Goal: Task Accomplishment & Management: Use online tool/utility

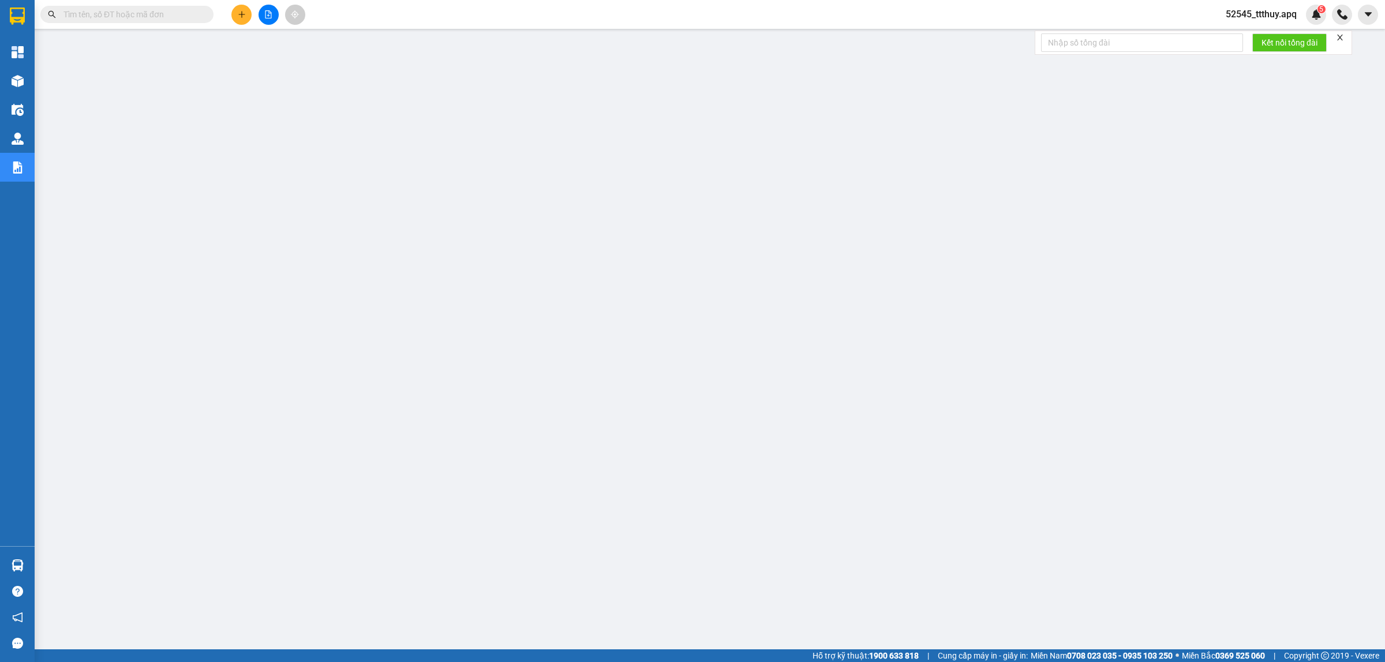
click at [1281, 12] on span "52545_ttthuy.apq" at bounding box center [1260, 14] width 89 height 14
click at [1268, 39] on span "Đăng xuất" at bounding box center [1266, 35] width 66 height 13
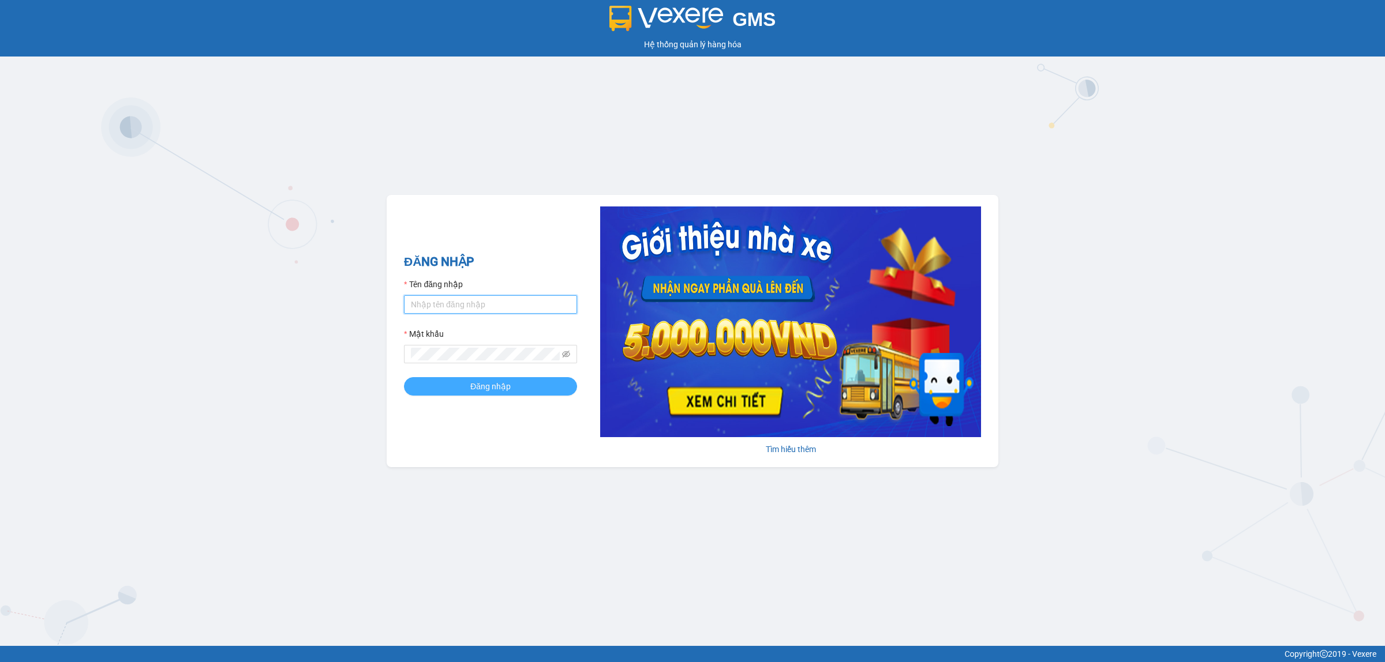
type input "ttthuy.apq"
click at [526, 384] on button "Đăng nhập" at bounding box center [490, 386] width 173 height 18
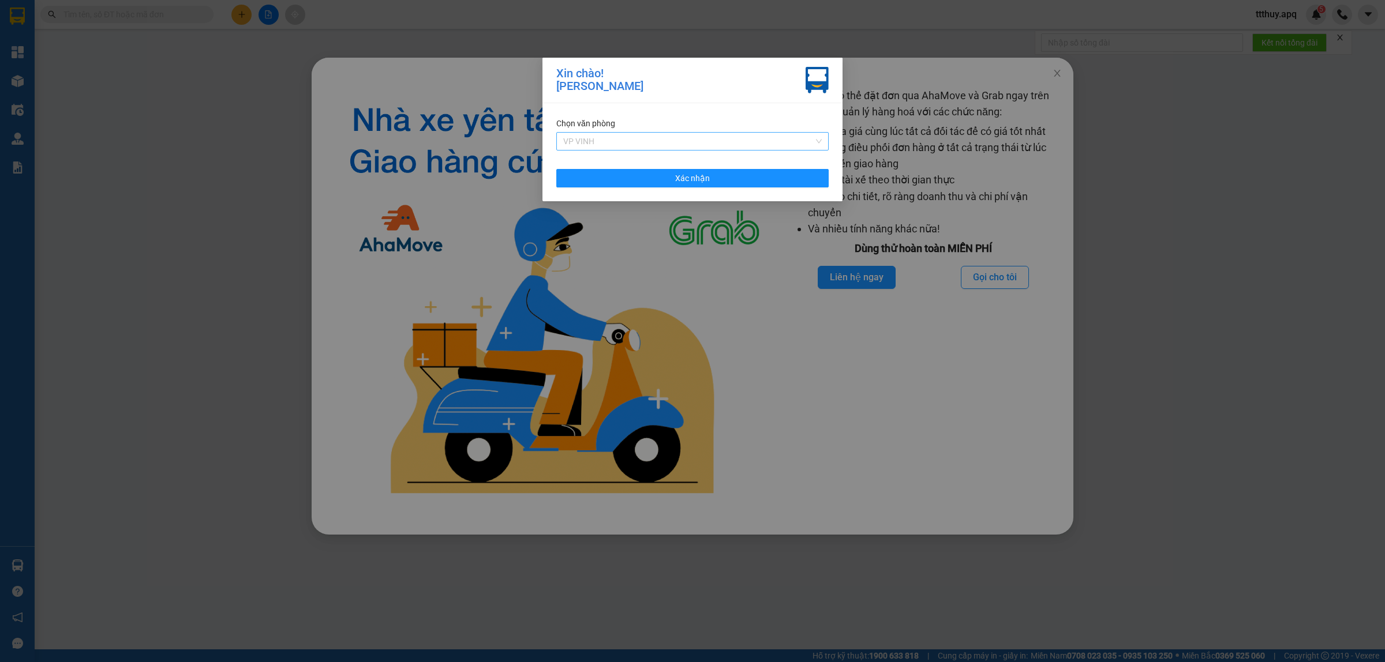
click at [774, 145] on span "VP VINH" at bounding box center [692, 141] width 259 height 17
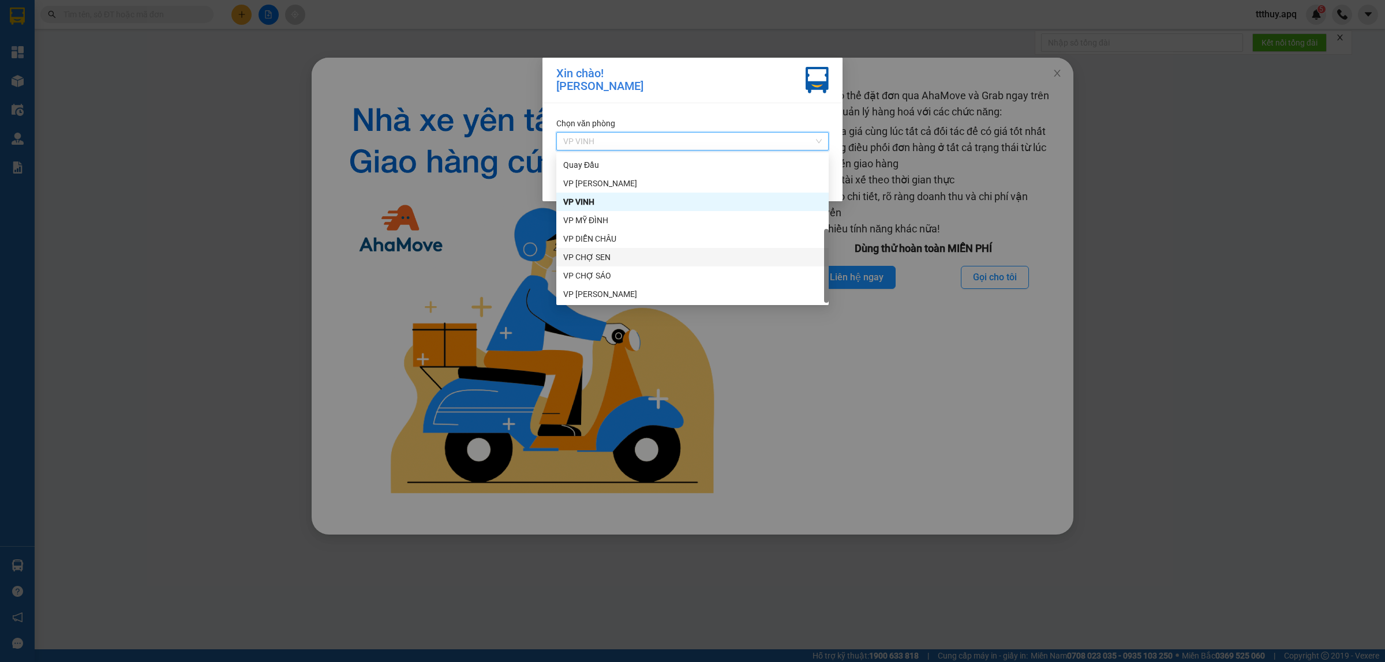
scroll to position [21, 0]
click at [612, 200] on div "BX BẮC VINH" at bounding box center [692, 198] width 259 height 13
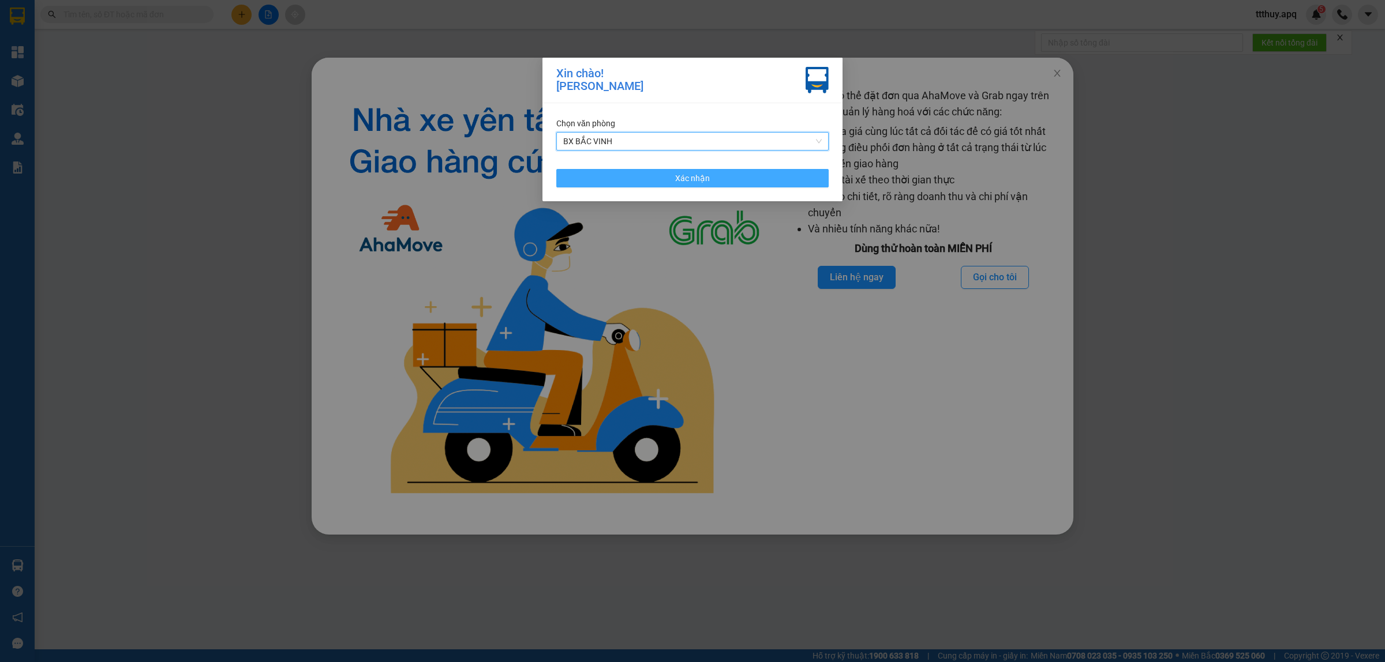
click at [662, 175] on button "Xác nhận" at bounding box center [692, 178] width 272 height 18
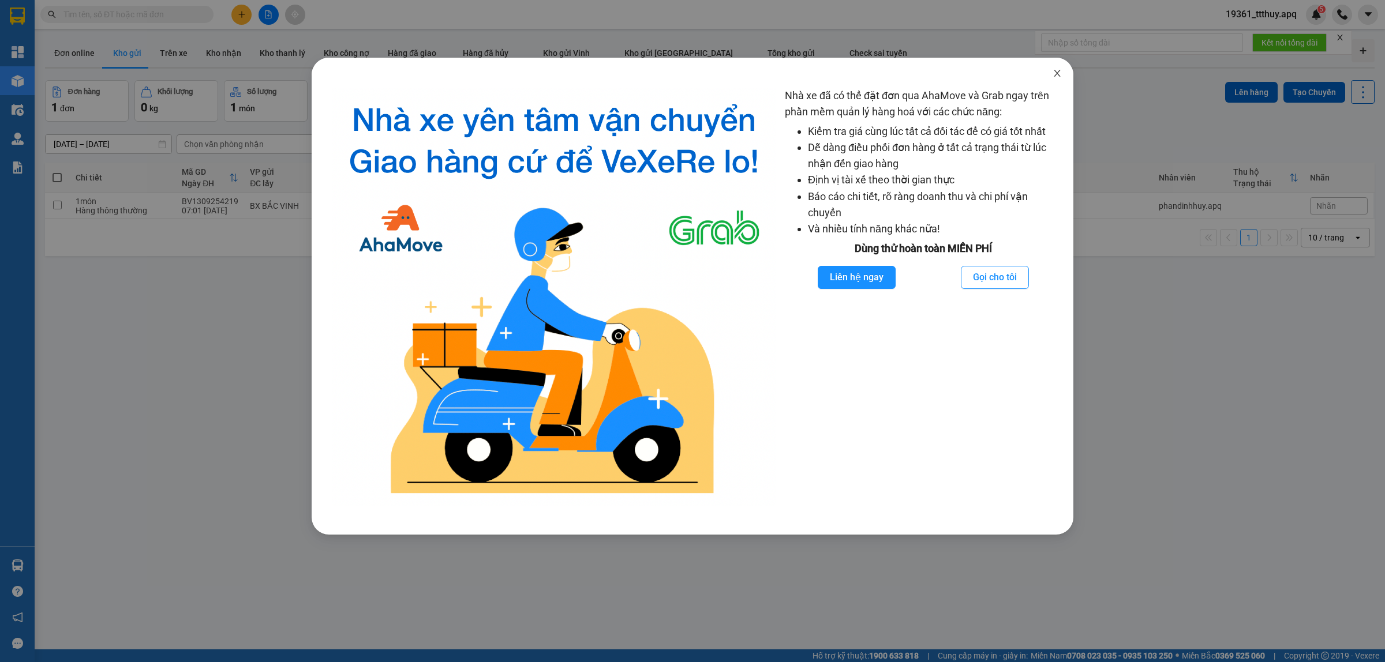
click at [1056, 74] on icon "close" at bounding box center [1057, 73] width 9 height 9
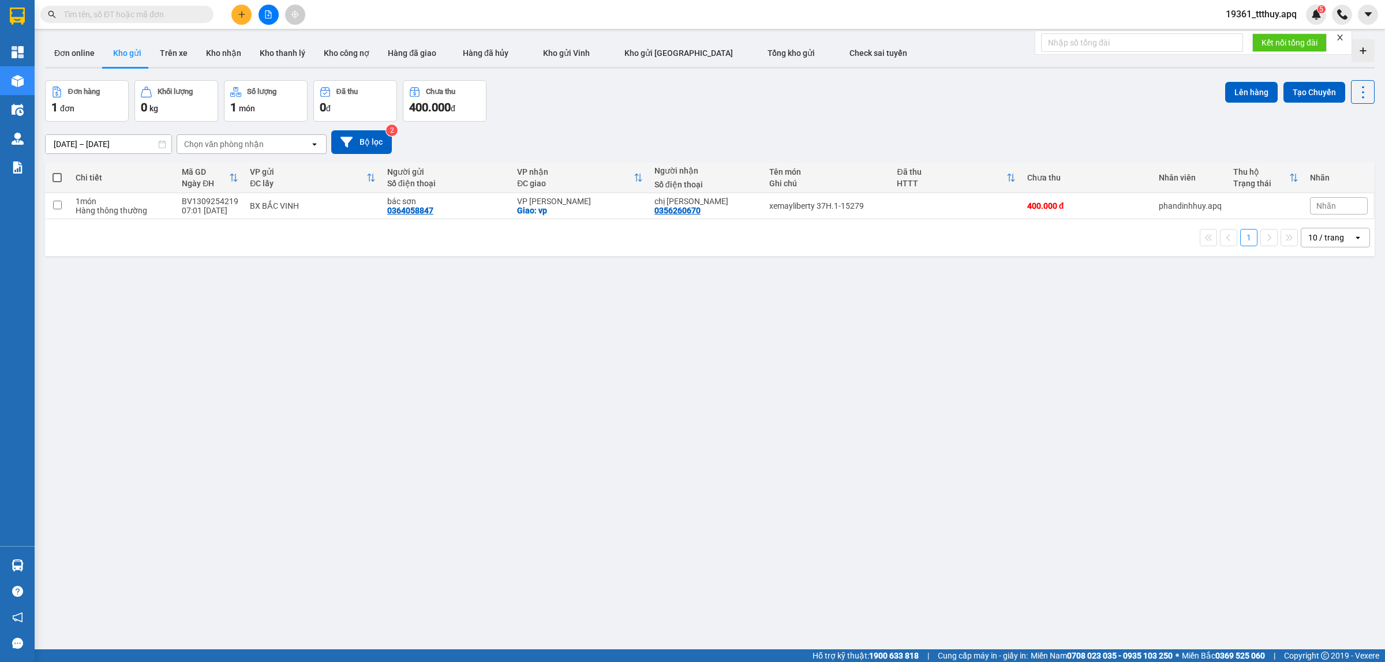
click at [267, 12] on icon "file-add" at bounding box center [268, 14] width 8 height 8
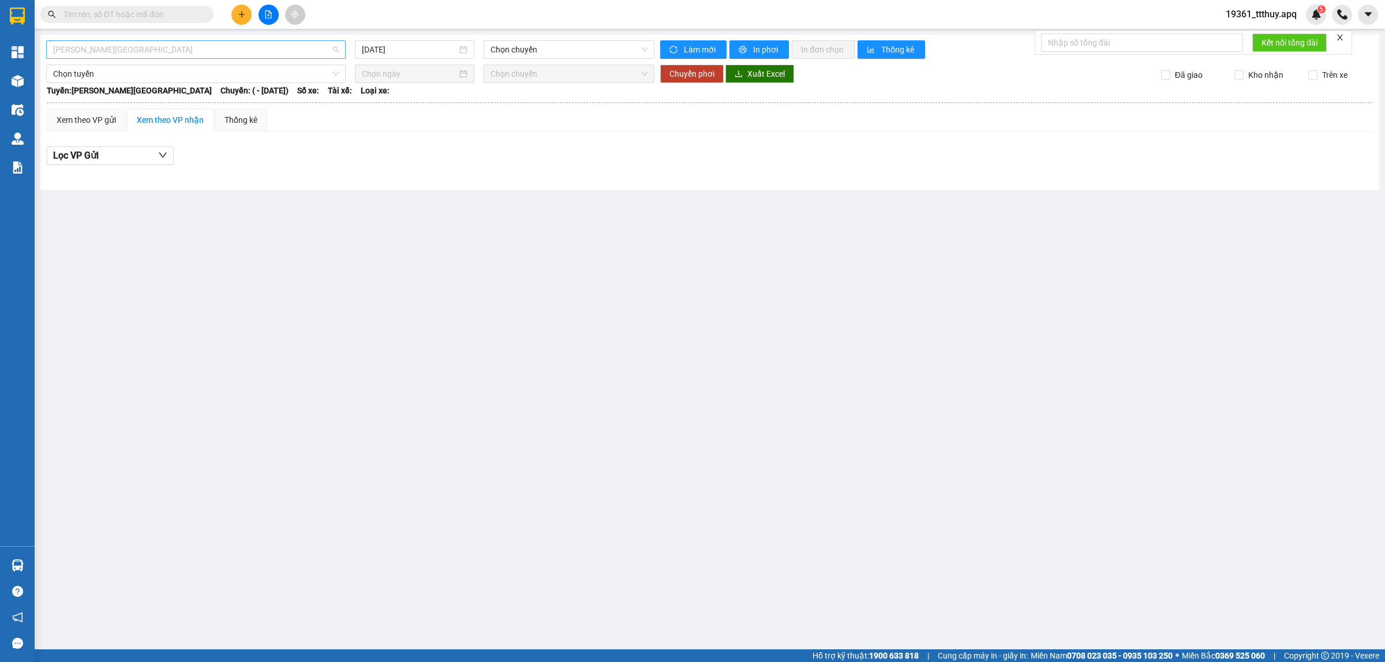
click at [212, 50] on span "[PERSON_NAME][GEOGRAPHIC_DATA]" at bounding box center [196, 49] width 286 height 17
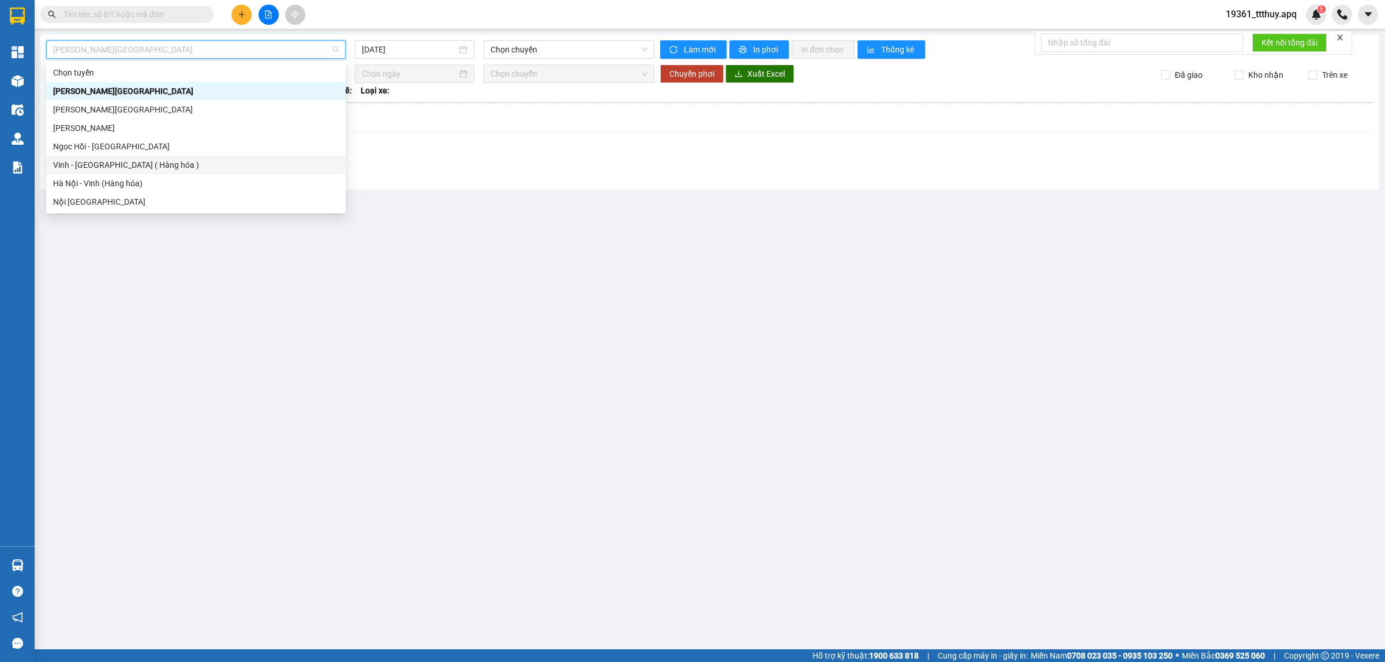
click at [212, 169] on div "Vinh - [GEOGRAPHIC_DATA] ( Hàng hóa )" at bounding box center [196, 165] width 286 height 13
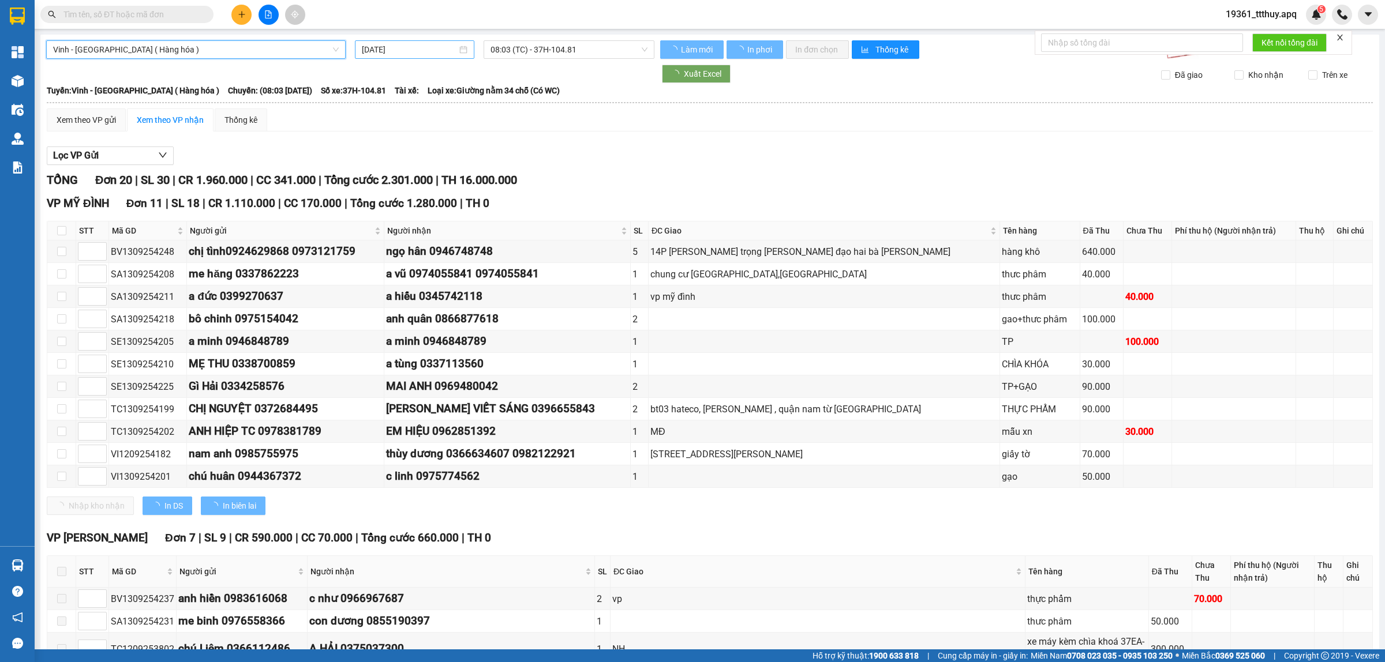
click at [422, 42] on div "[DATE]" at bounding box center [414, 49] width 119 height 18
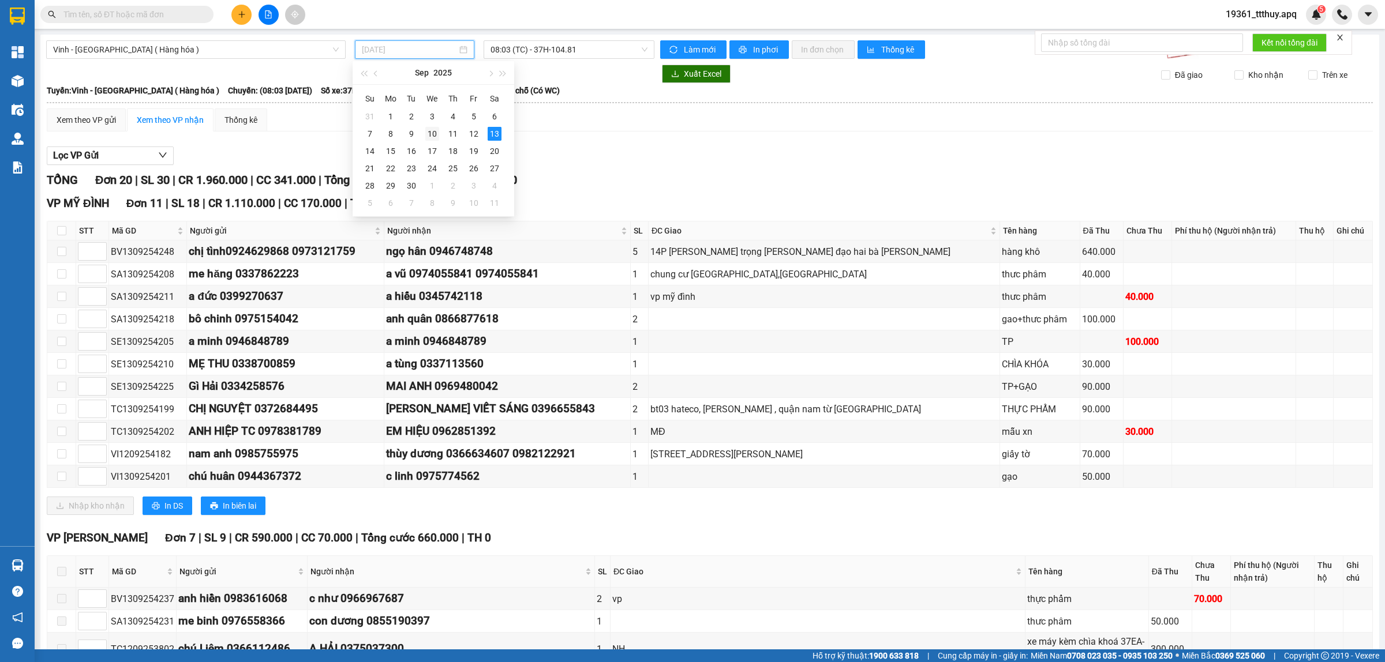
click at [430, 134] on div "10" at bounding box center [432, 134] width 14 height 14
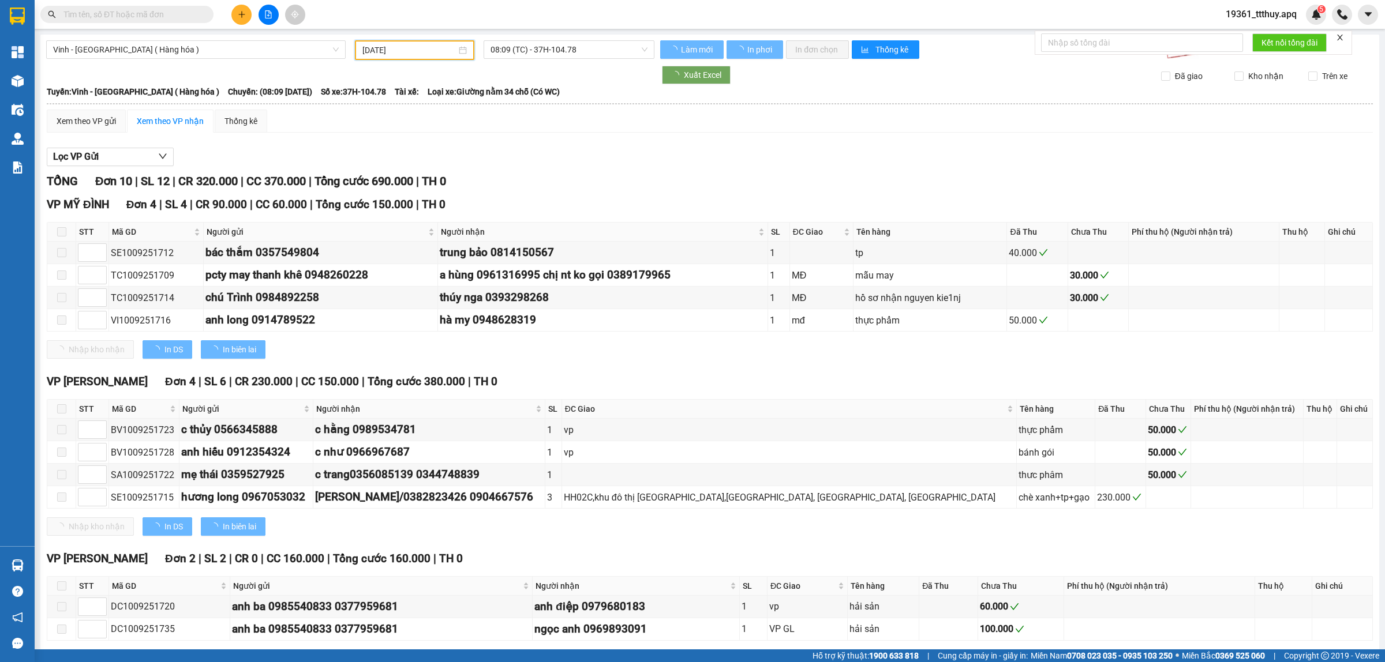
click at [417, 44] on input "[DATE]" at bounding box center [409, 50] width 94 height 13
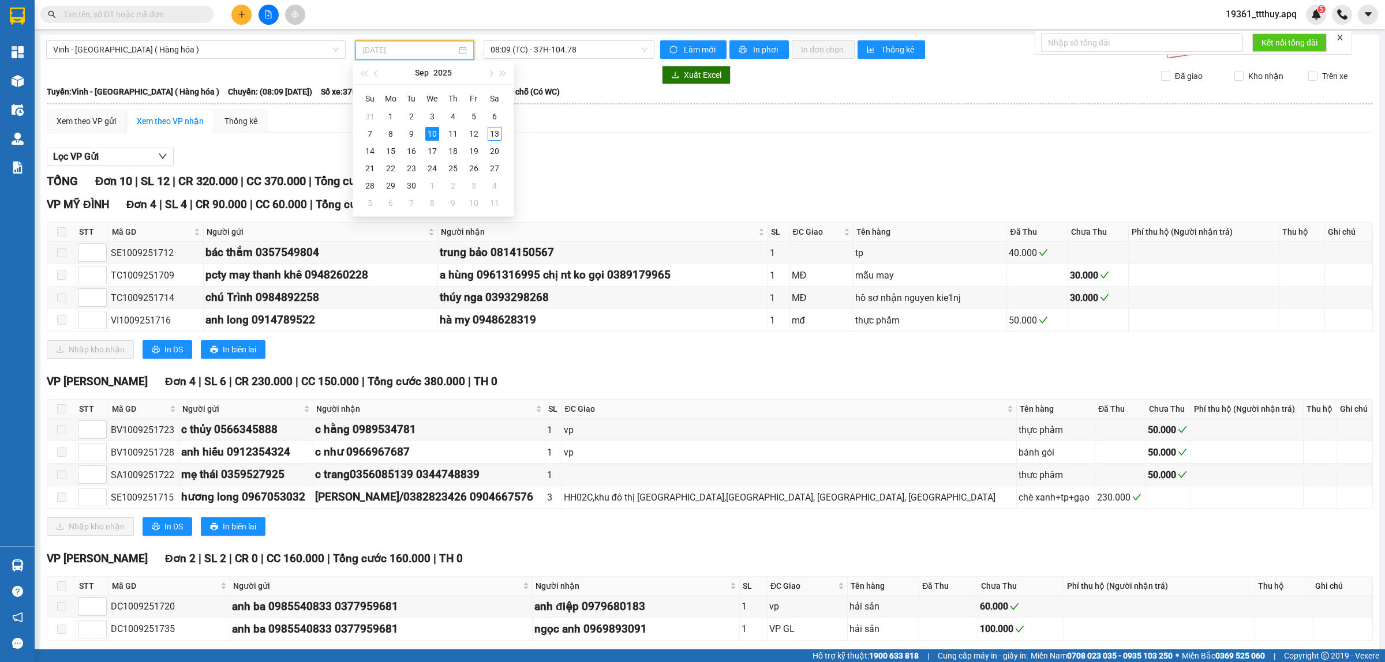
type input "[DATE]"
click at [608, 139] on div "Xem theo VP gửi Xem theo VP nhận Thống kê Lọc VP Gửi TỔNG Đơn 10 | SL 12 | CR …" at bounding box center [710, 396] width 1326 height 573
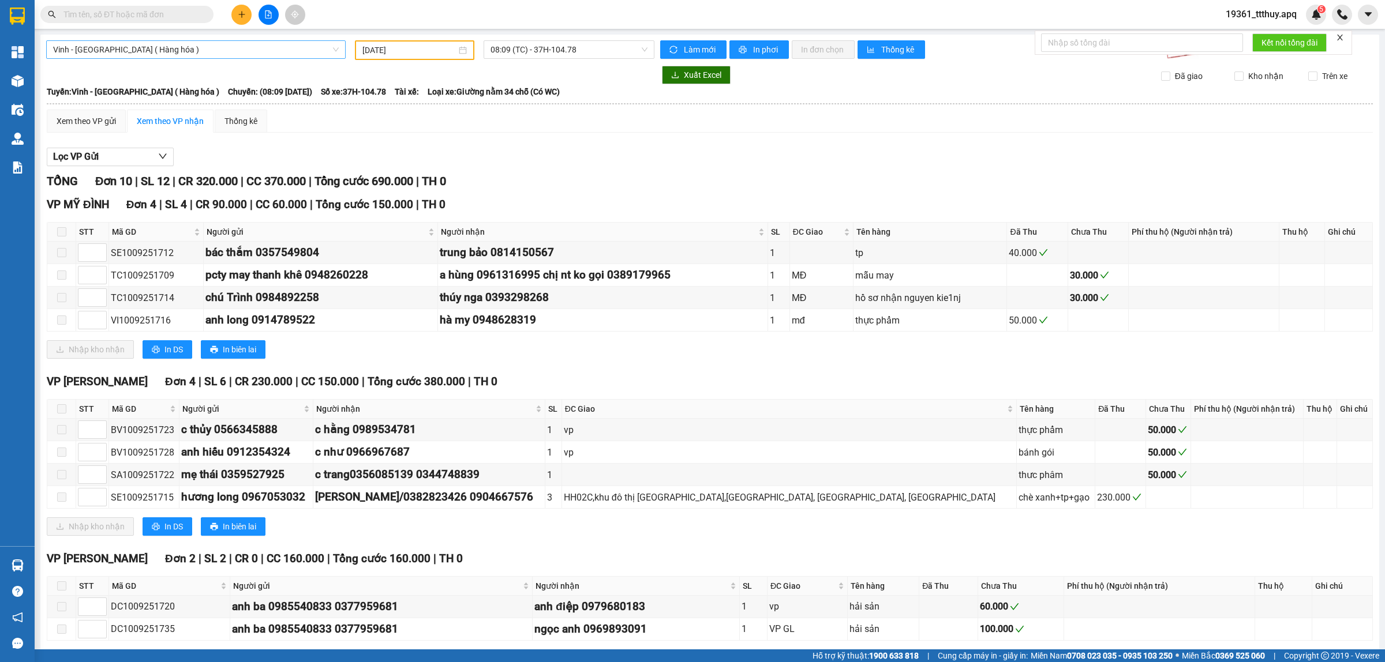
click at [212, 50] on span "Vinh - [GEOGRAPHIC_DATA] ( Hàng hóa )" at bounding box center [196, 49] width 286 height 17
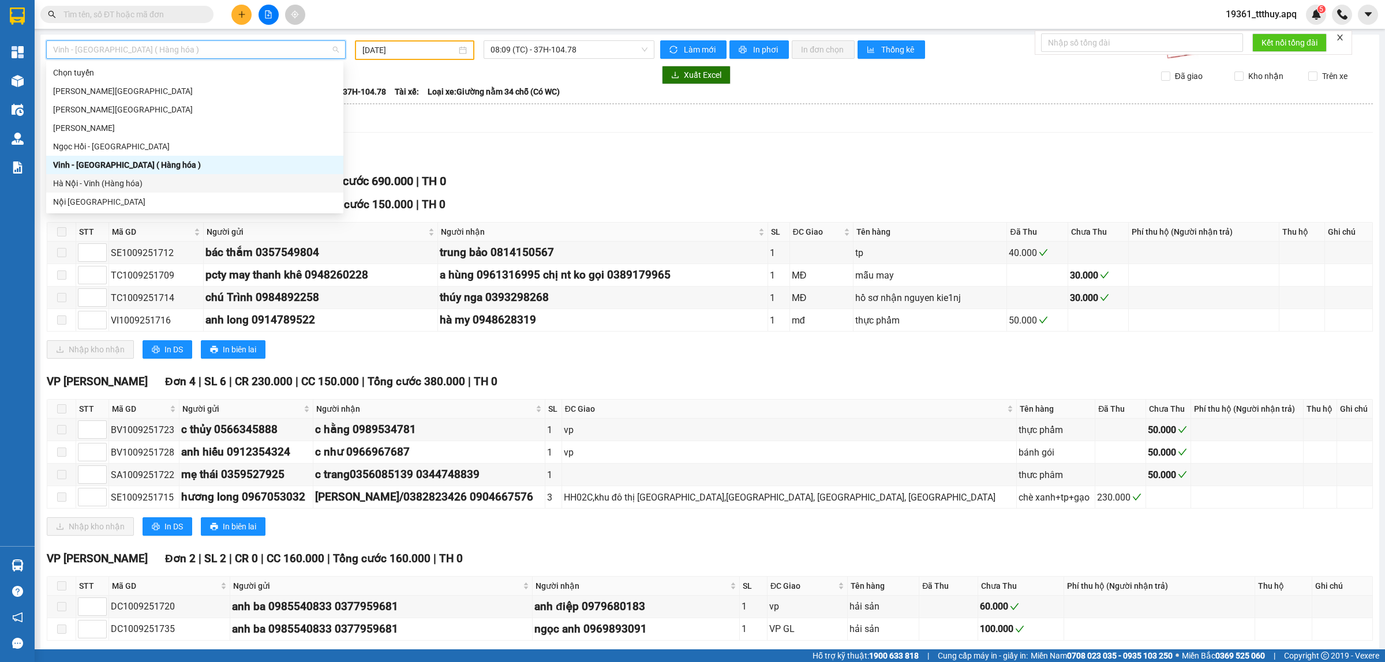
click at [162, 184] on div "Hà Nội - Vinh (Hàng hóa)" at bounding box center [194, 183] width 283 height 13
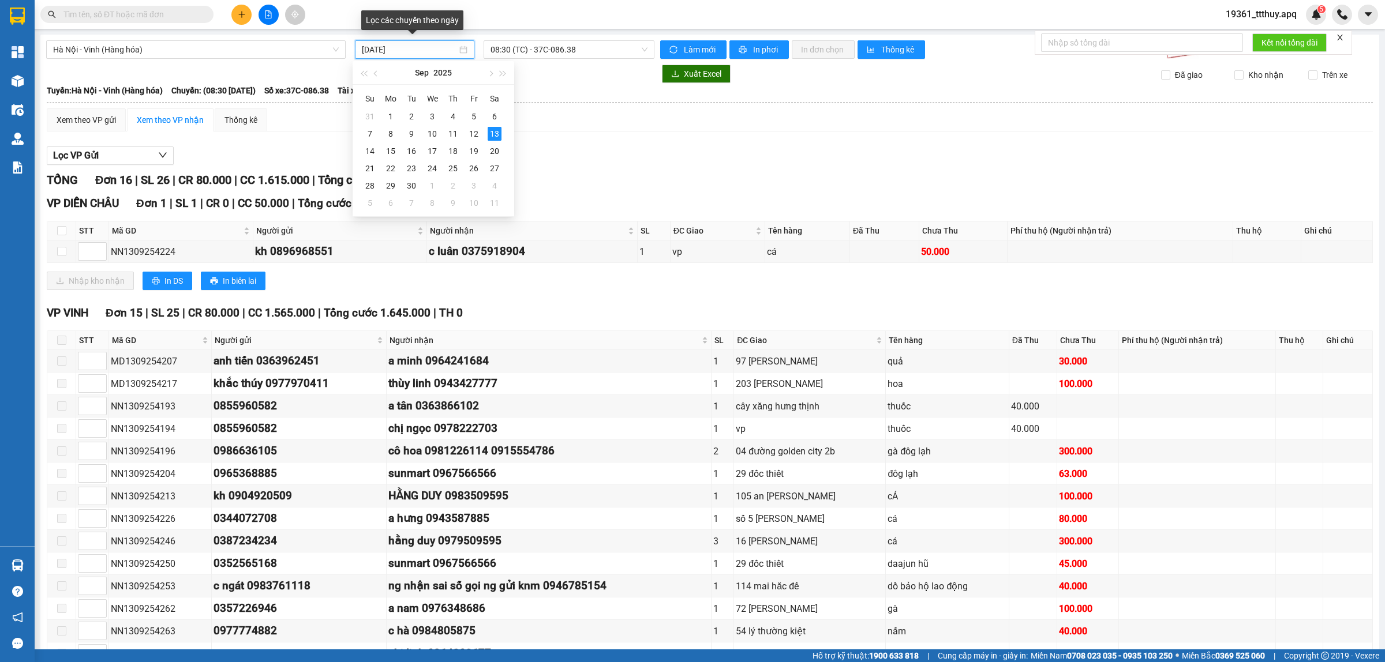
click at [432, 47] on input "[DATE]" at bounding box center [409, 49] width 95 height 13
type input "[DATE]"
click at [488, 136] on div "13" at bounding box center [495, 134] width 14 height 14
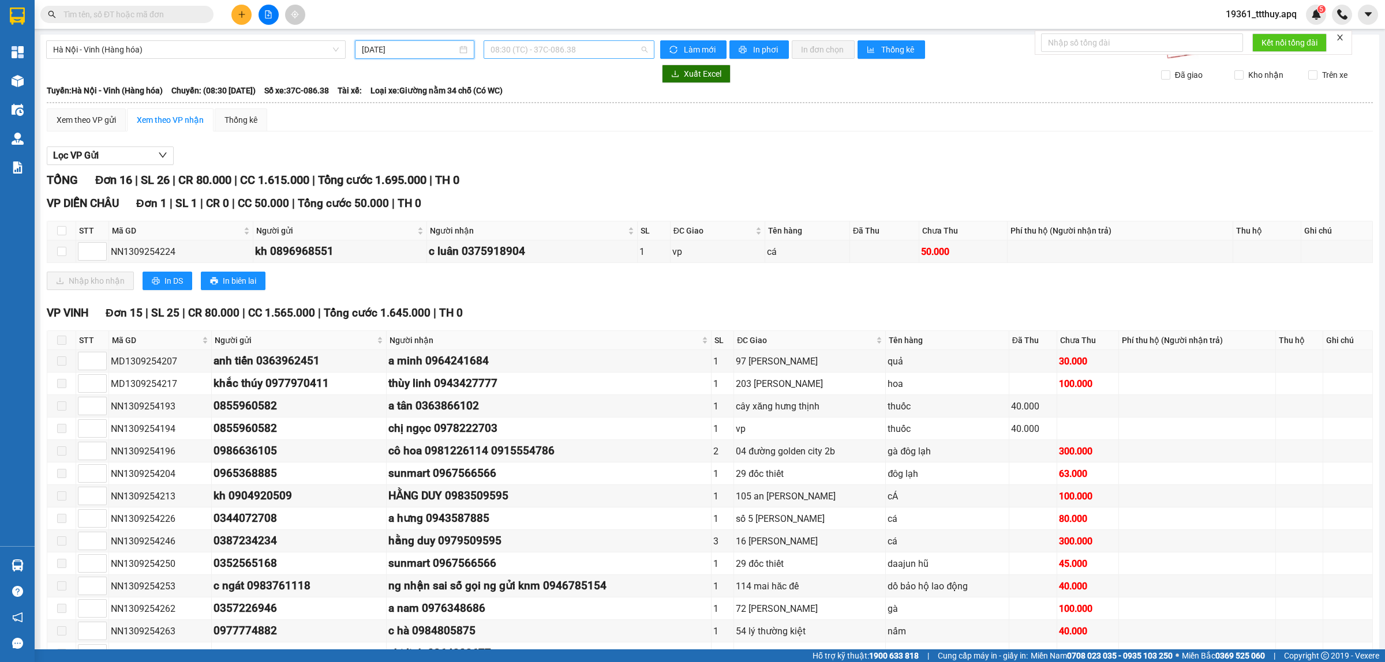
click at [570, 47] on span "08:30 (TC) - 37C-086.38" at bounding box center [569, 49] width 157 height 17
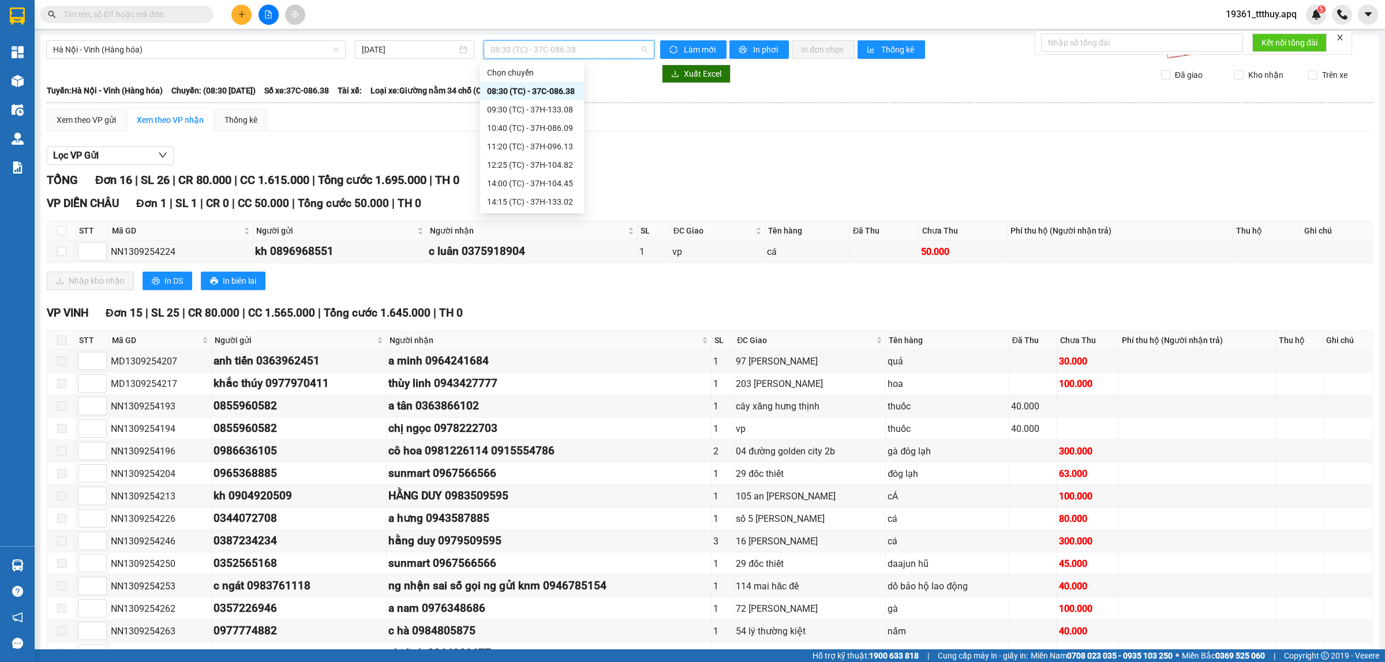
click at [566, 91] on div "08:30 (TC) - 37C-086.38" at bounding box center [532, 91] width 90 height 13
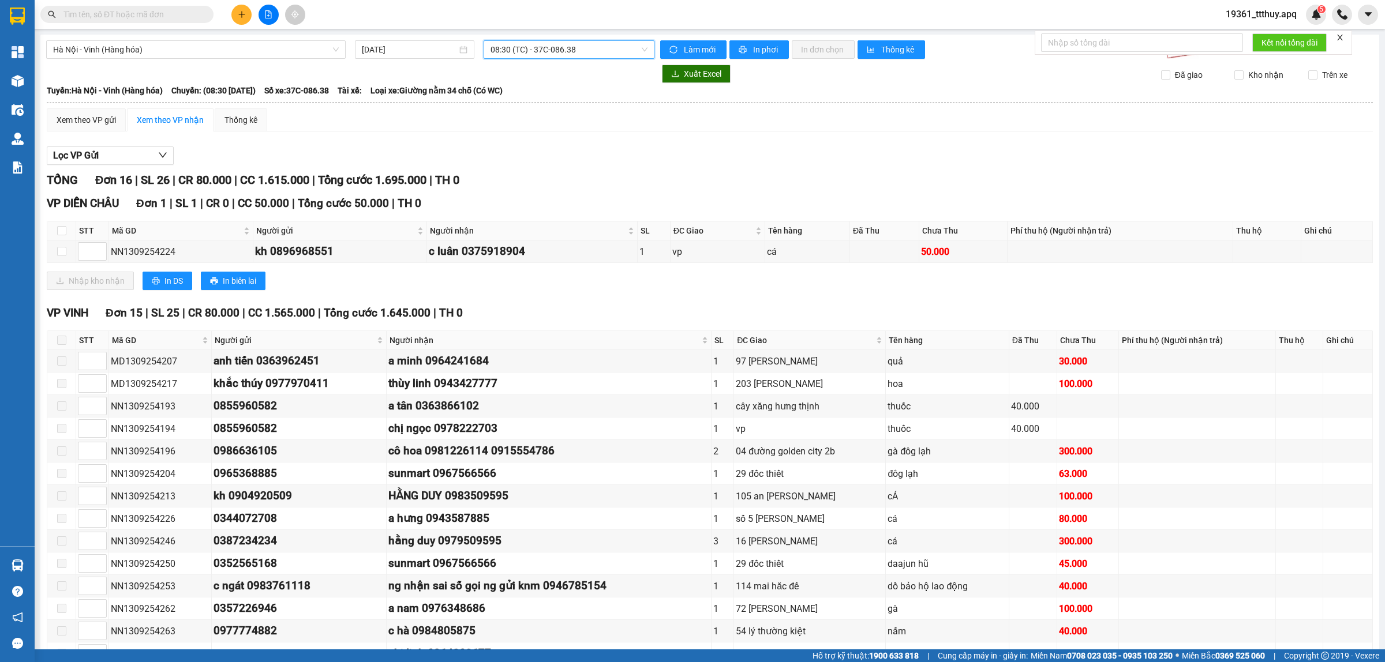
click at [590, 46] on span "08:30 (TC) - 37C-086.38" at bounding box center [569, 49] width 157 height 17
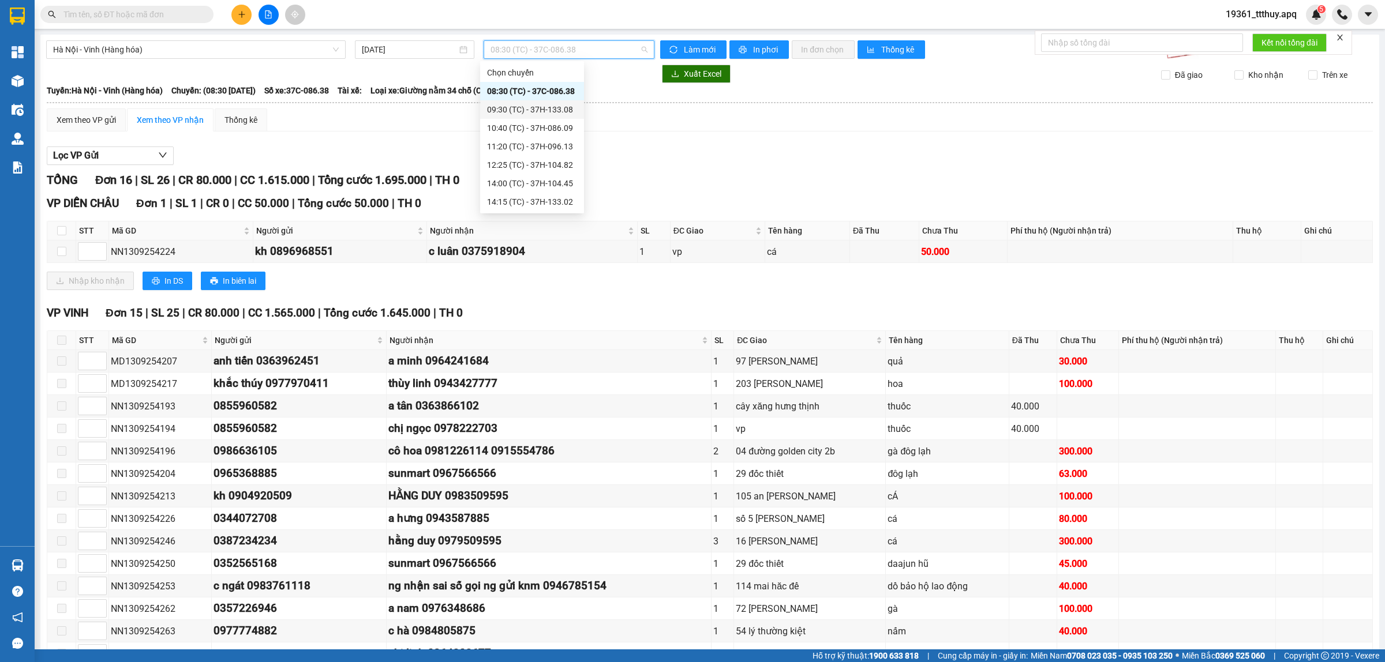
click at [567, 111] on div "09:30 (TC) - 37H-133.08" at bounding box center [532, 109] width 90 height 13
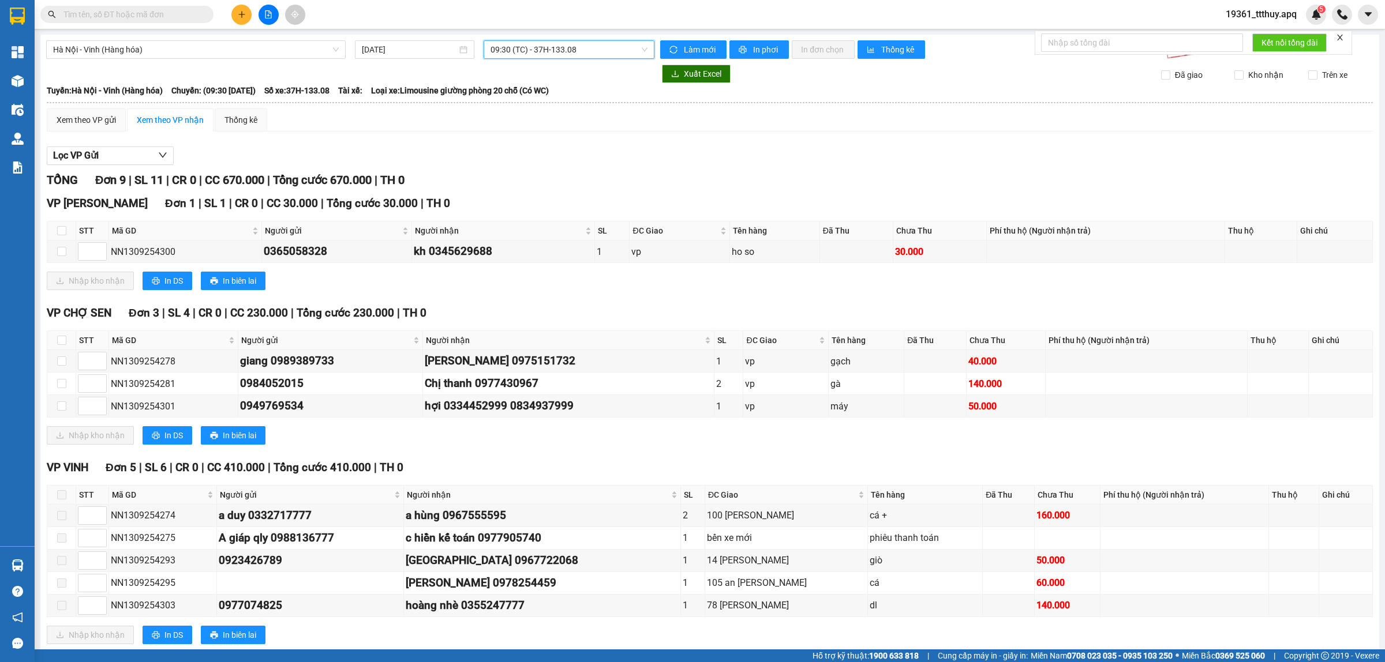
click at [583, 47] on span "09:30 (TC) - 37H-133.08" at bounding box center [569, 49] width 157 height 17
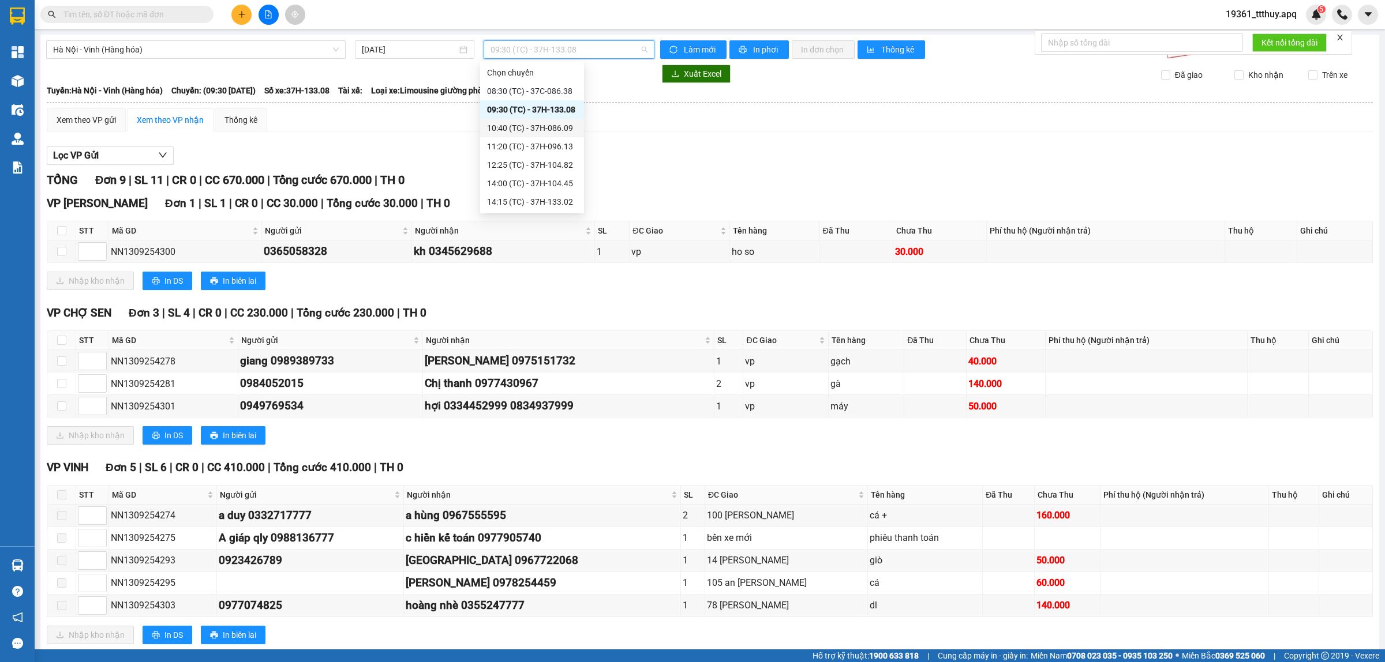
click at [563, 128] on div "10:40 (TC) - 37H-086.09" at bounding box center [532, 128] width 90 height 13
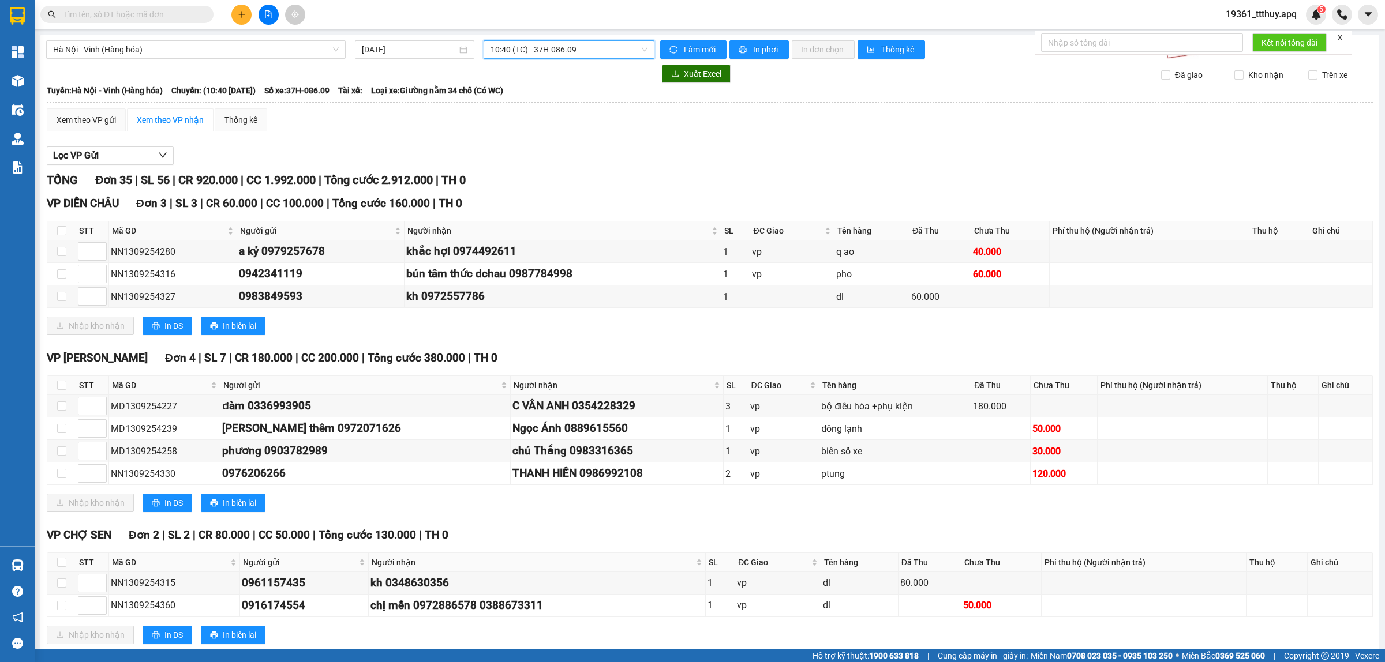
click at [549, 49] on span "10:40 (TC) - 37H-086.09" at bounding box center [569, 49] width 157 height 17
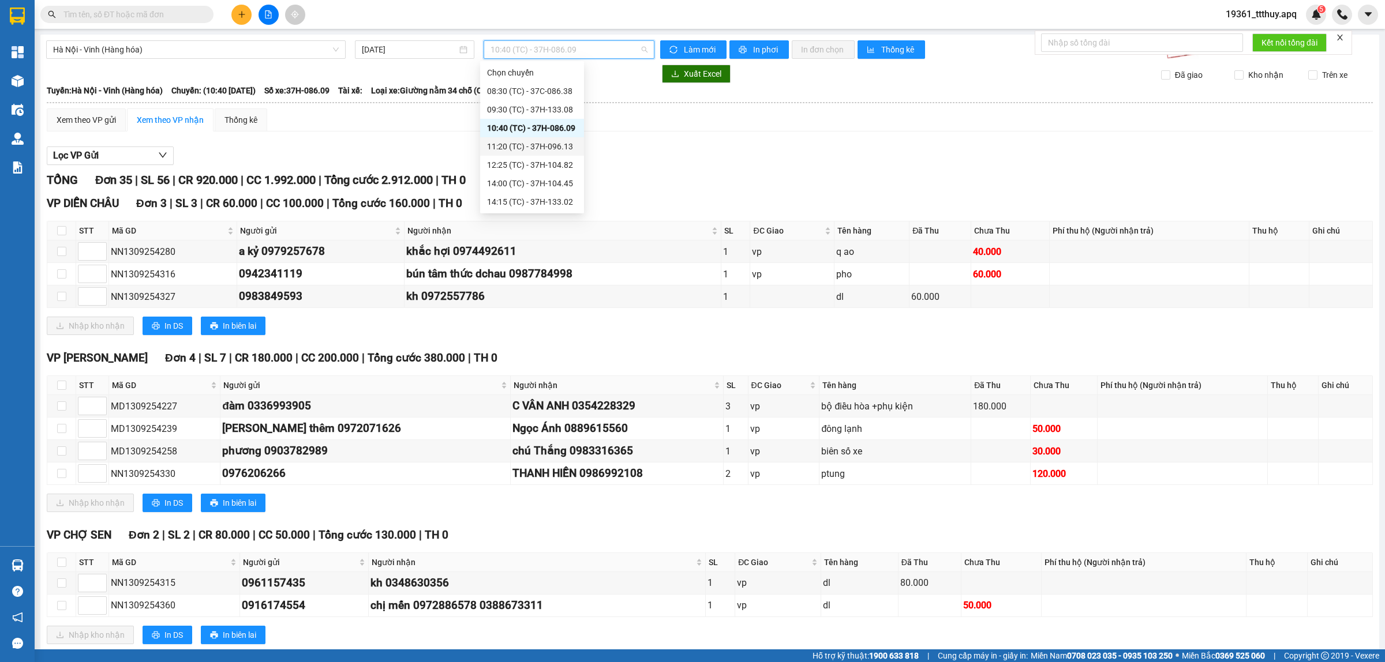
click at [552, 146] on div "11:20 (TC) - 37H-096.13" at bounding box center [532, 146] width 90 height 13
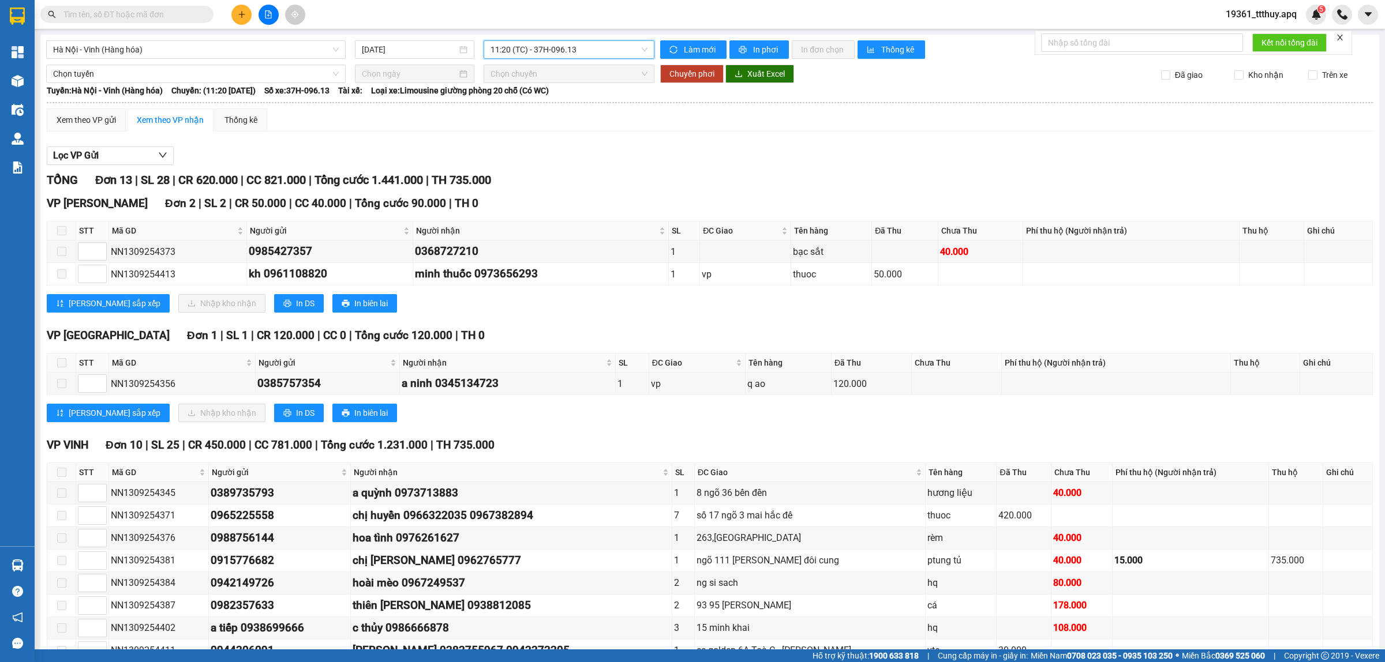
click at [561, 53] on span "11:20 (TC) - 37H-096.13" at bounding box center [569, 49] width 157 height 17
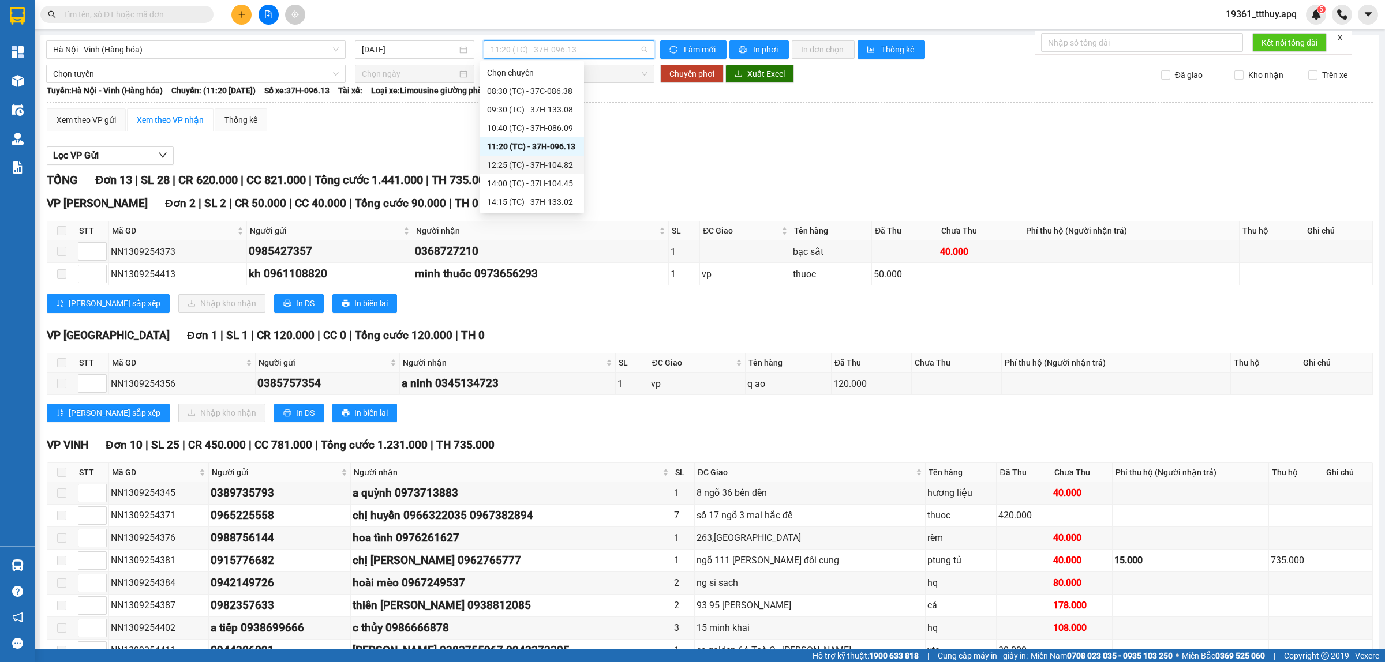
click at [555, 157] on div "12:25 (TC) - 37H-104.82" at bounding box center [532, 165] width 104 height 18
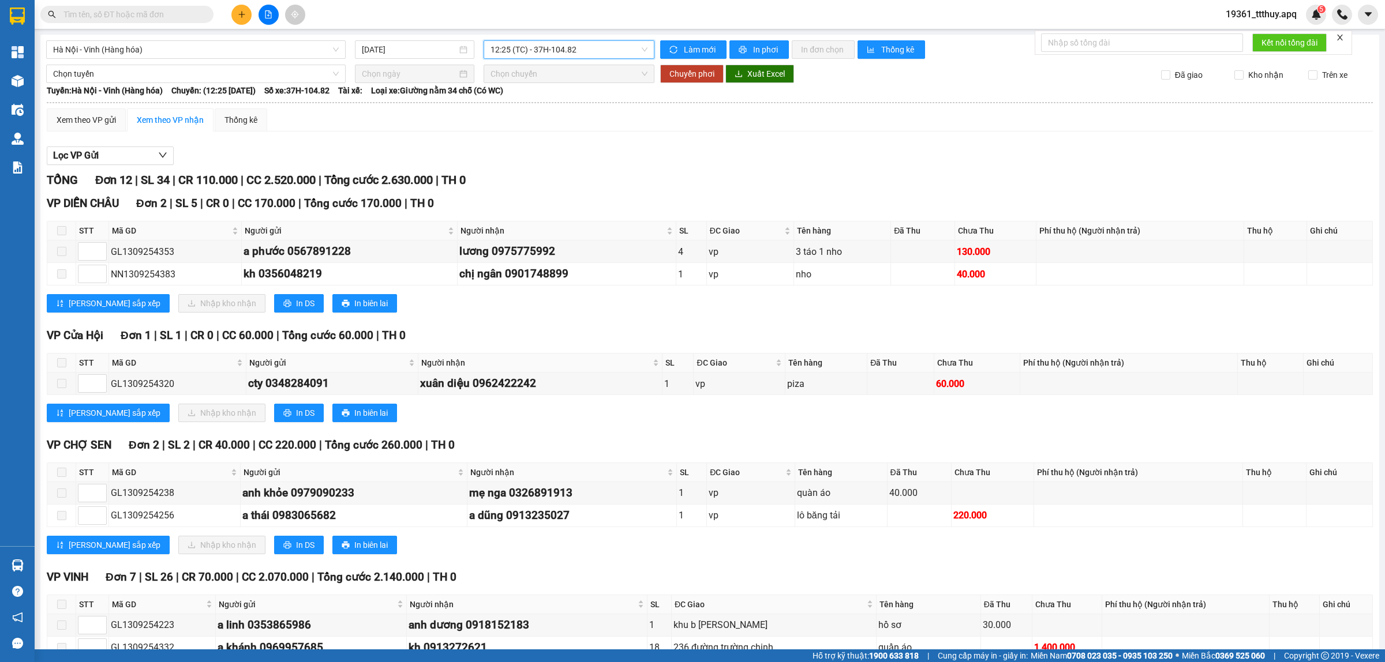
click at [581, 53] on span "12:25 (TC) - 37H-104.82" at bounding box center [569, 49] width 157 height 17
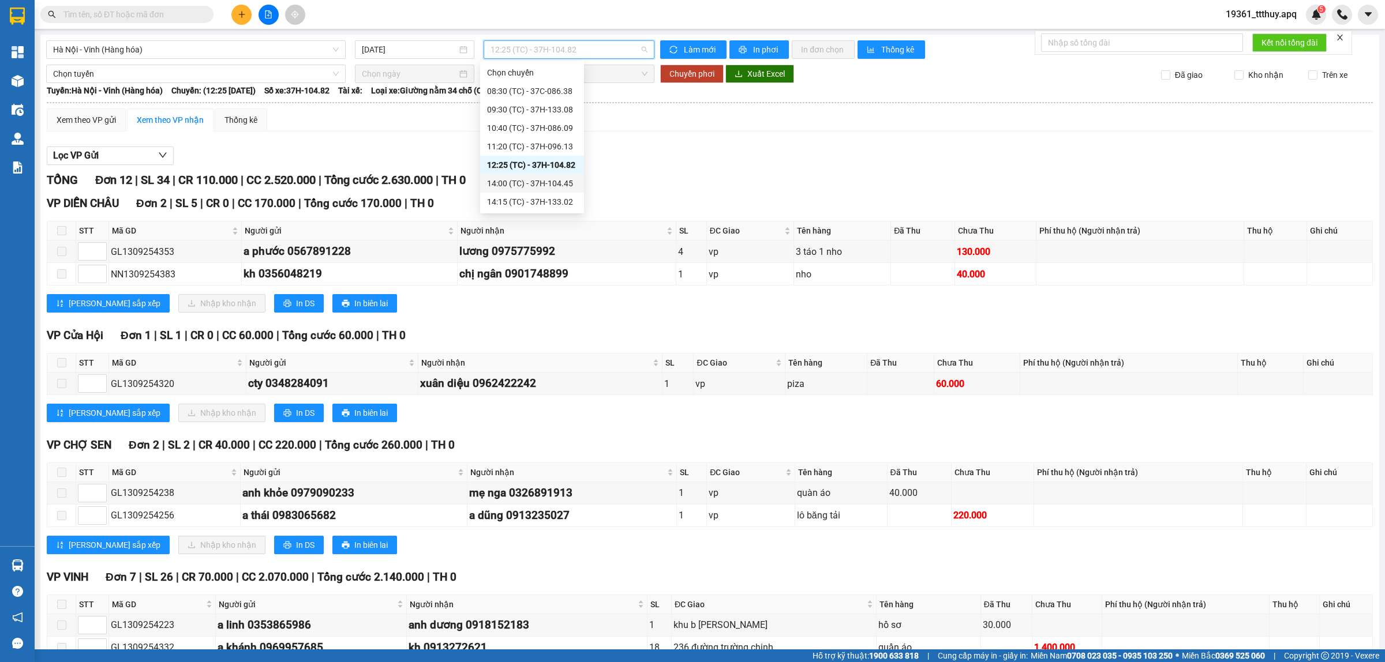
click at [566, 182] on div "14:00 (TC) - 37H-104.45" at bounding box center [532, 183] width 90 height 13
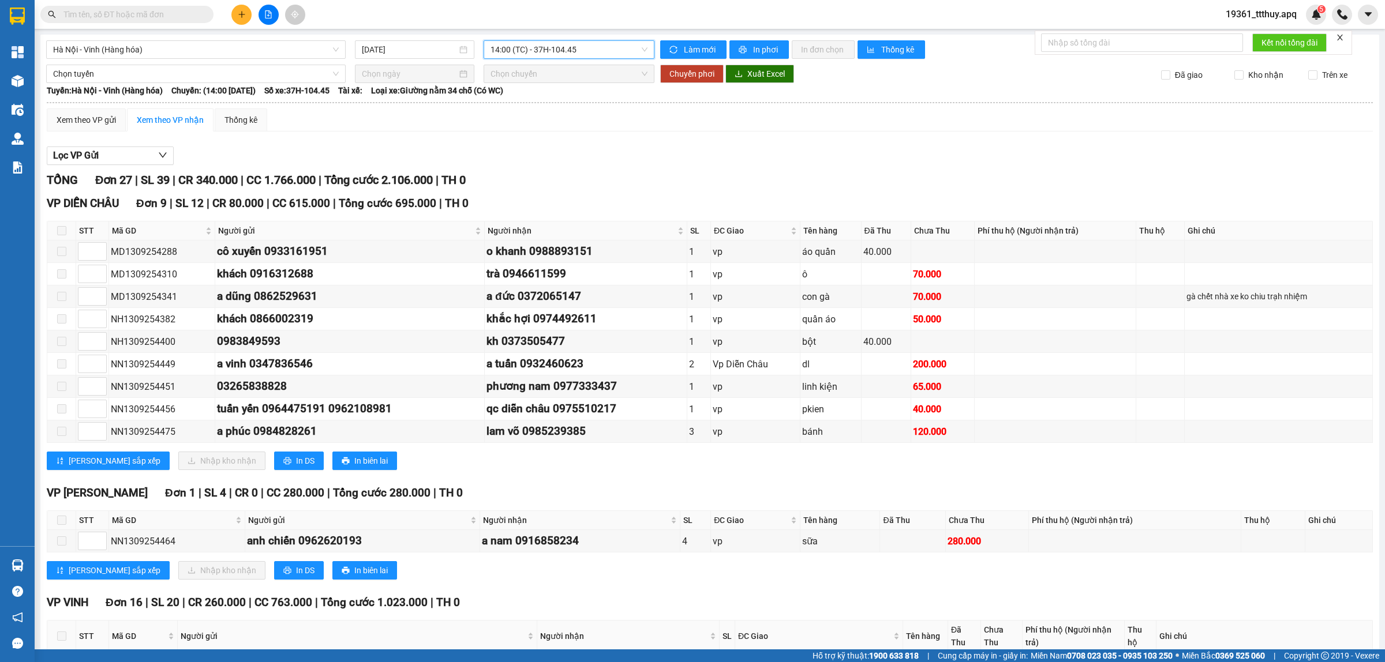
click at [563, 50] on span "14:00 (TC) - 37H-104.45" at bounding box center [569, 49] width 157 height 17
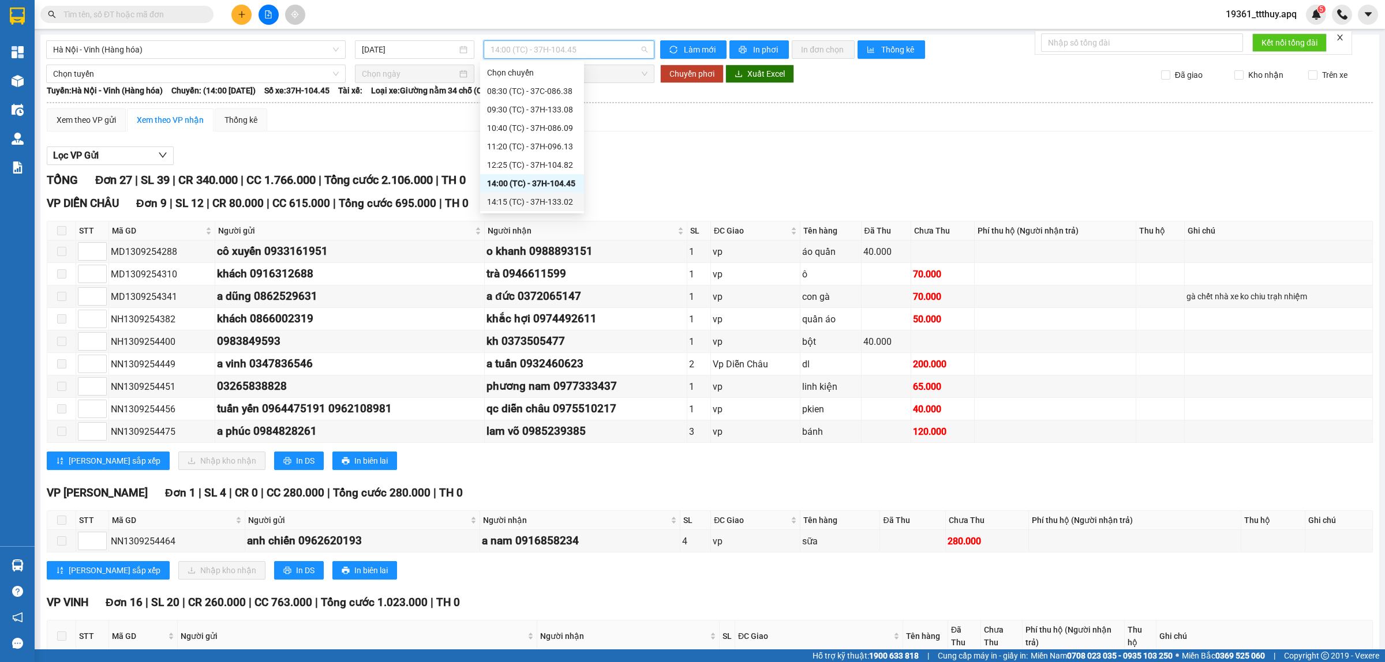
click at [566, 202] on div "14:15 (TC) - 37H-133.02" at bounding box center [532, 202] width 90 height 13
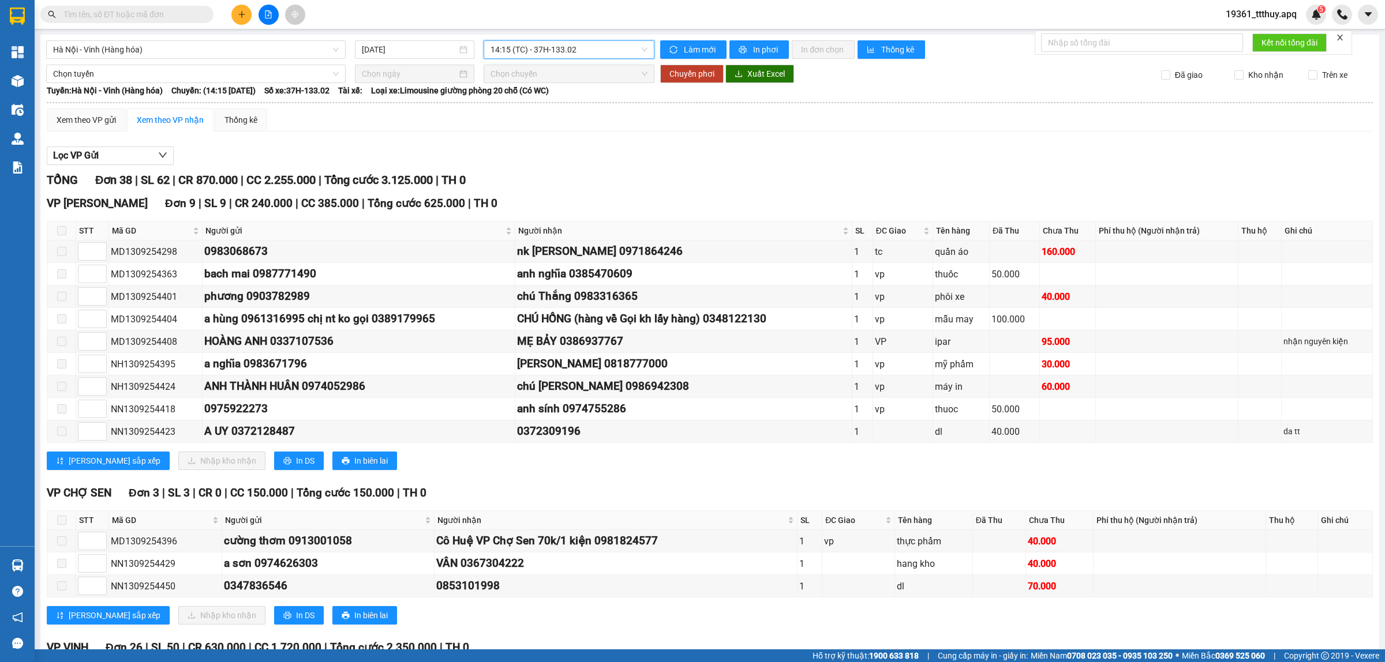
drag, startPoint x: 542, startPoint y: 55, endPoint x: 543, endPoint y: 65, distance: 9.8
click at [542, 55] on span "14:15 (TC) - 37H-133.02" at bounding box center [569, 49] width 157 height 17
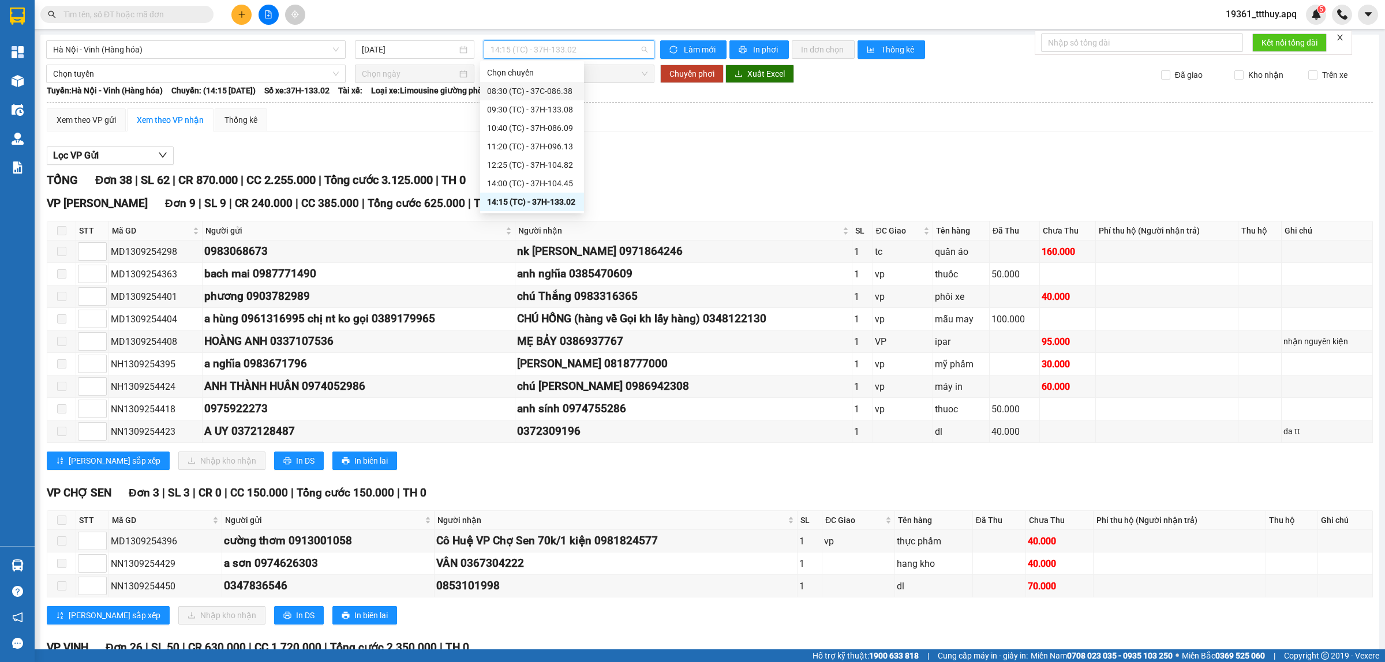
click at [540, 94] on div "08:30 (TC) - 37C-086.38" at bounding box center [532, 91] width 90 height 13
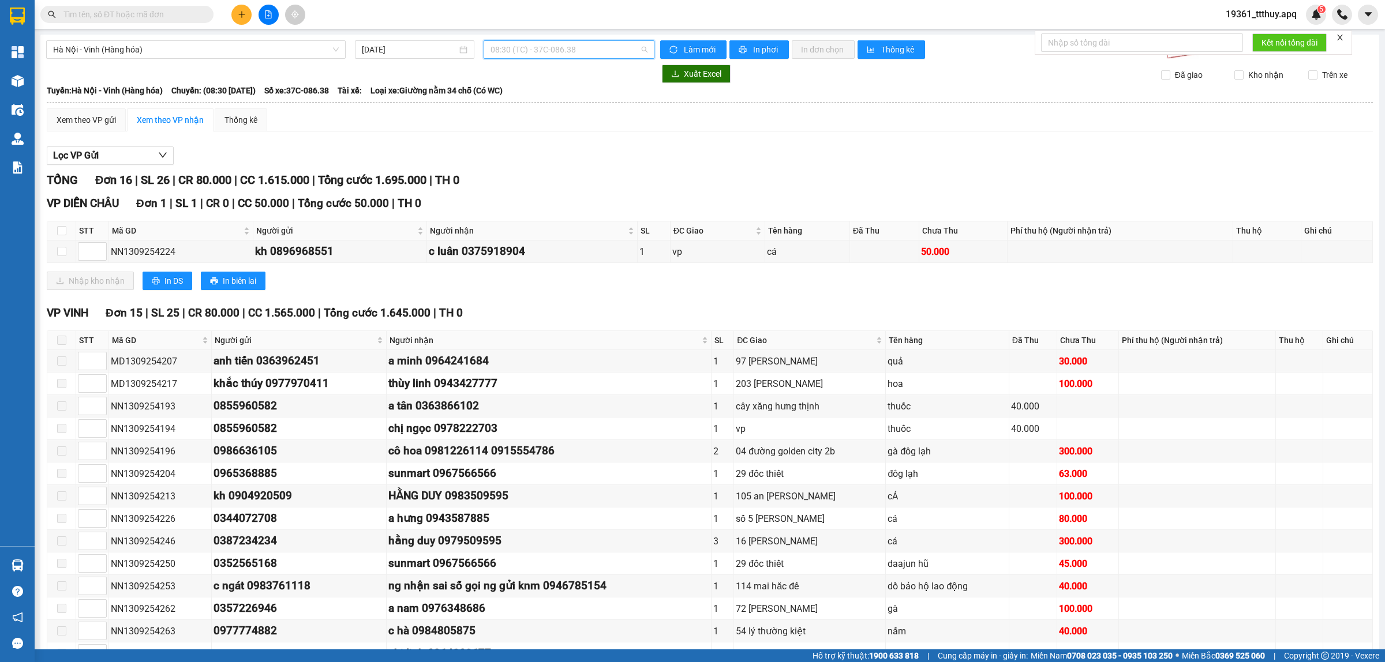
click at [576, 55] on span "08:30 (TC) - 37C-086.38" at bounding box center [569, 49] width 157 height 17
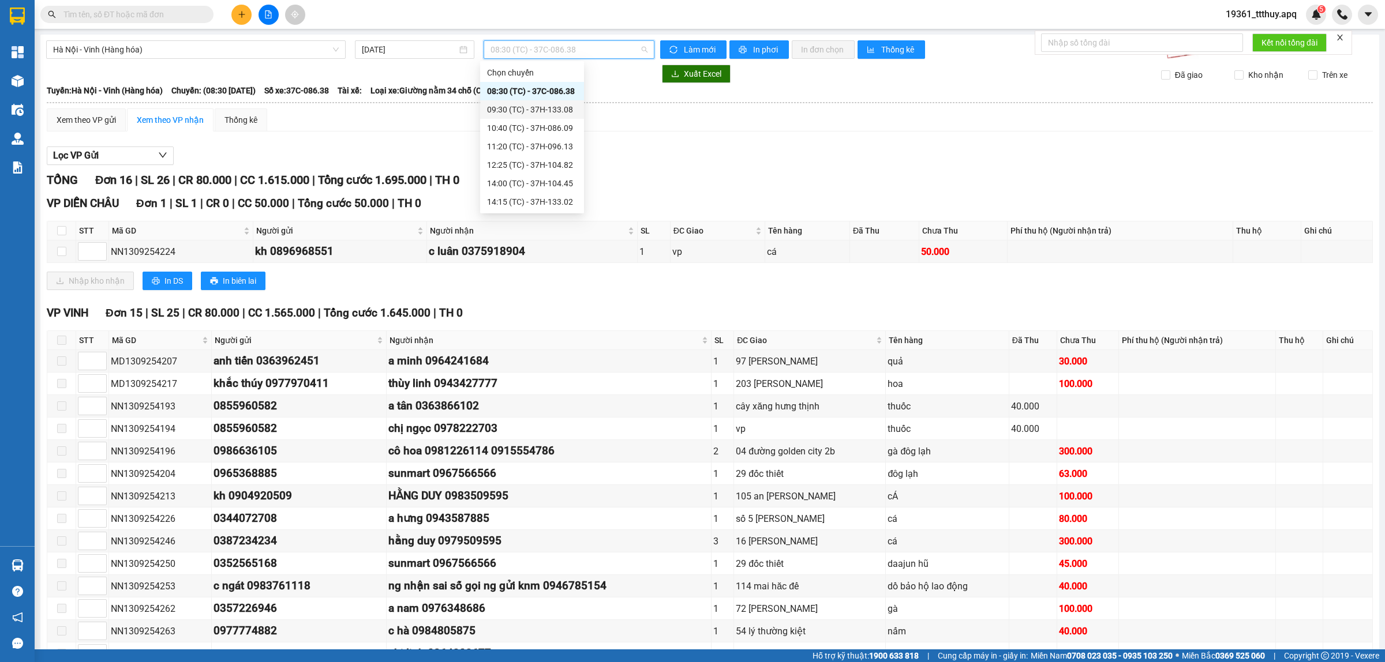
click at [564, 110] on div "09:30 (TC) - 37H-133.08" at bounding box center [532, 109] width 90 height 13
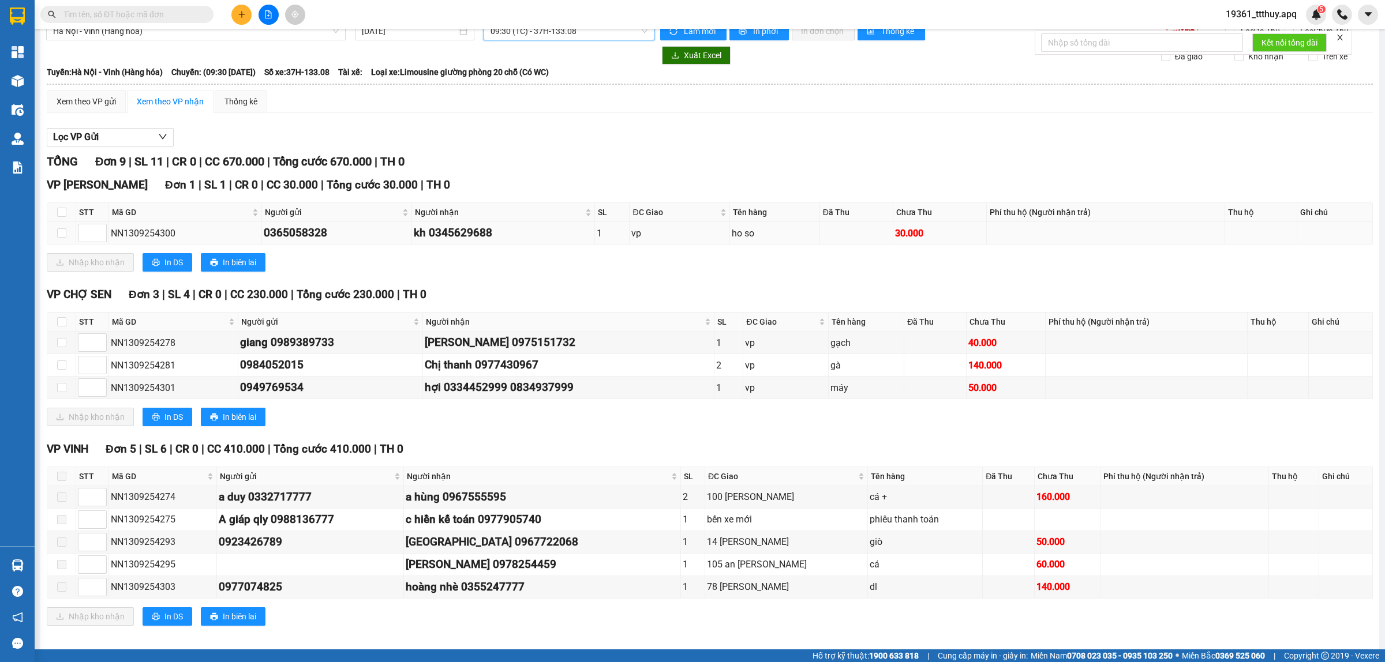
scroll to position [32, 0]
